Goal: Task Accomplishment & Management: Complete application form

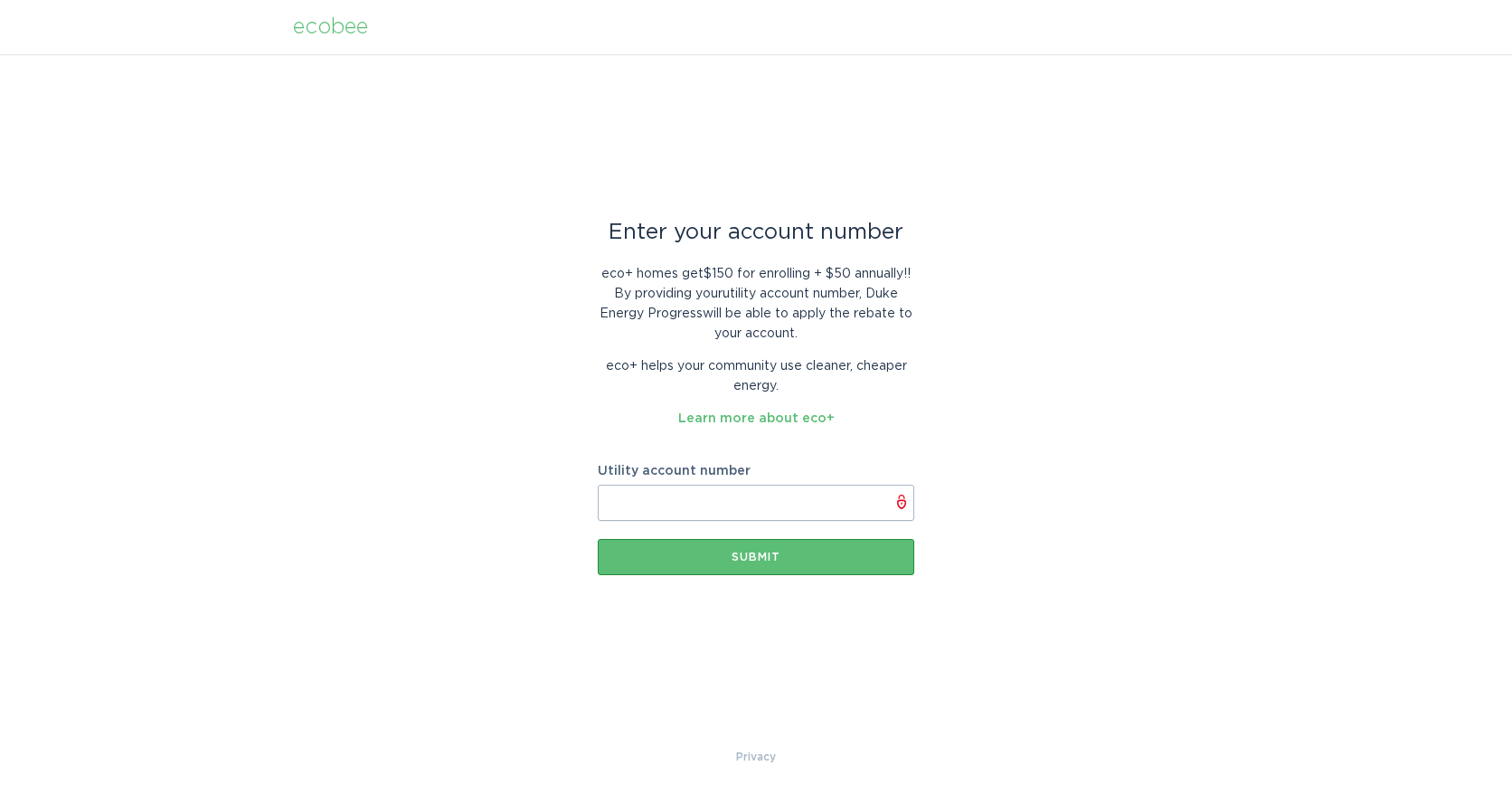
click at [634, 497] on input "Utility account number" at bounding box center [756, 502] width 316 height 36
paste input "910056168613"
type input "910056168613"
click at [746, 555] on div "Submit" at bounding box center [756, 557] width 299 height 11
